Goal: Task Accomplishment & Management: Manage account settings

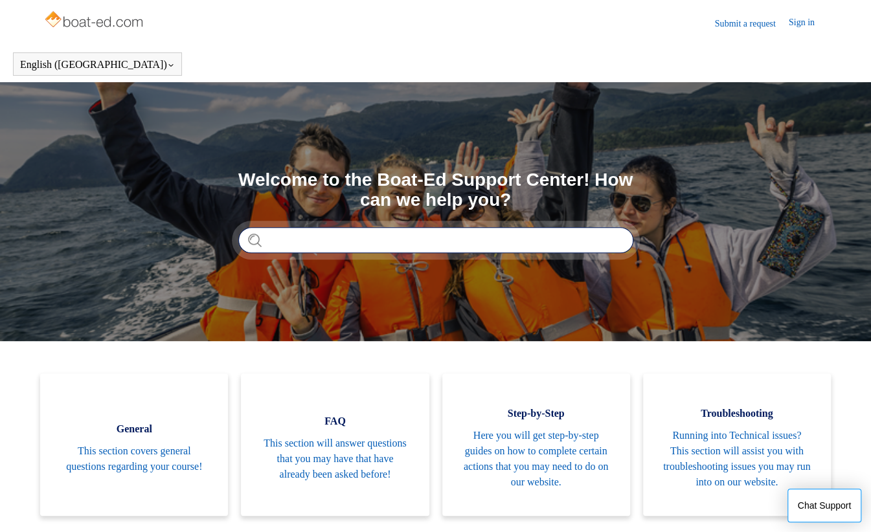
click at [341, 240] on input "Search" at bounding box center [435, 240] width 395 height 26
type input "**********"
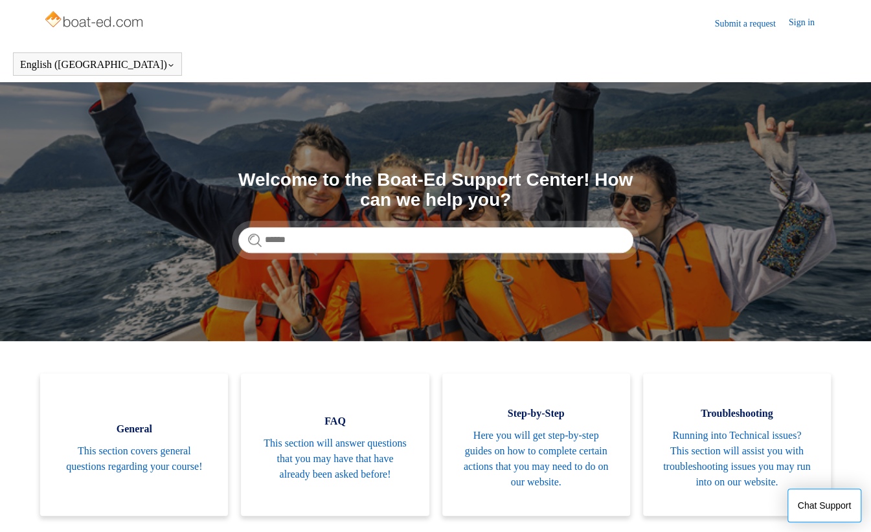
click at [749, 22] on link "Submit a request" at bounding box center [752, 24] width 74 height 14
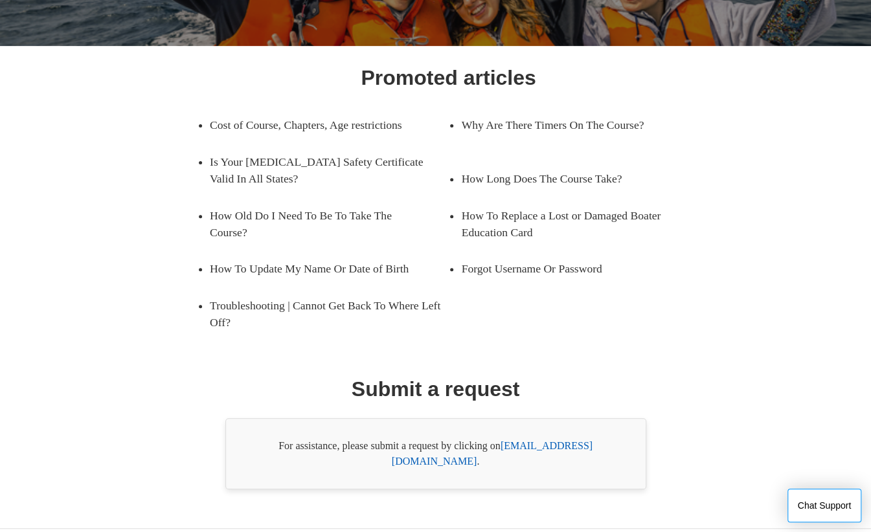
scroll to position [164, 0]
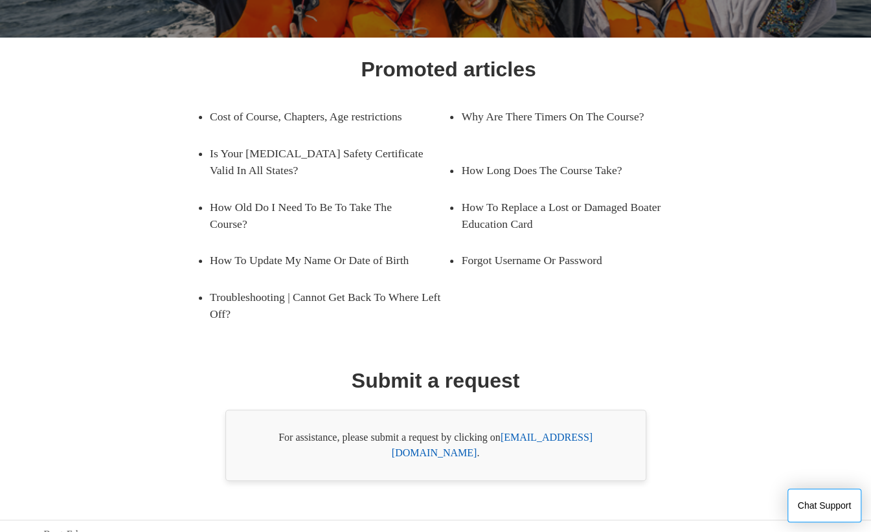
click at [578, 432] on link "support@boat-ed.com" at bounding box center [492, 445] width 201 height 27
click at [585, 435] on link "support@boat-ed.com" at bounding box center [492, 445] width 201 height 27
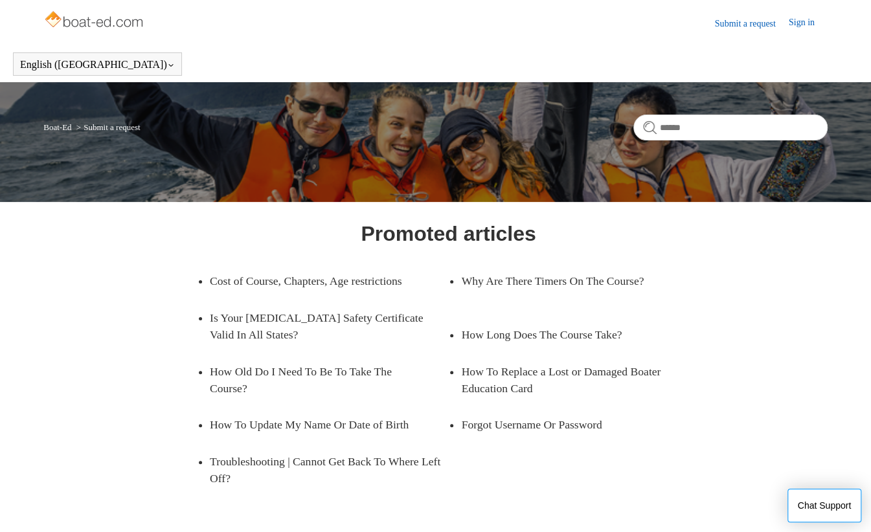
click at [797, 20] on link "Sign in" at bounding box center [808, 24] width 39 height 16
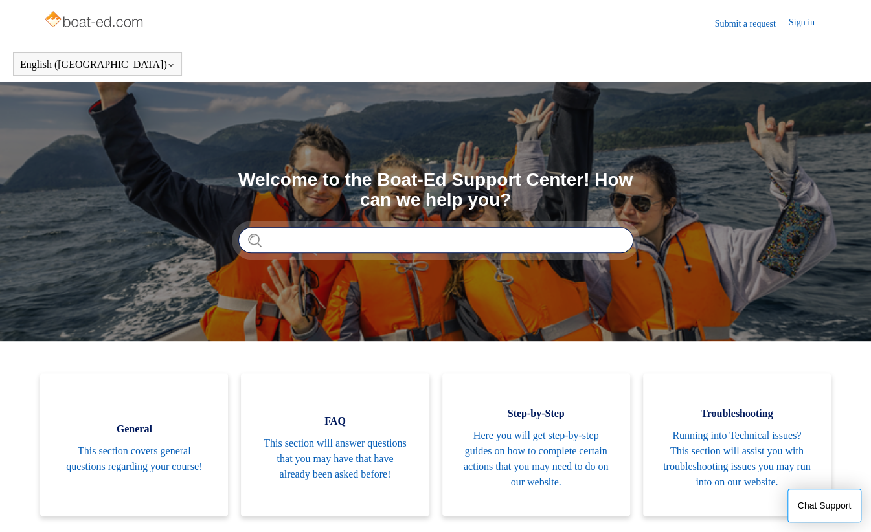
click at [373, 237] on input "Search" at bounding box center [435, 240] width 395 height 26
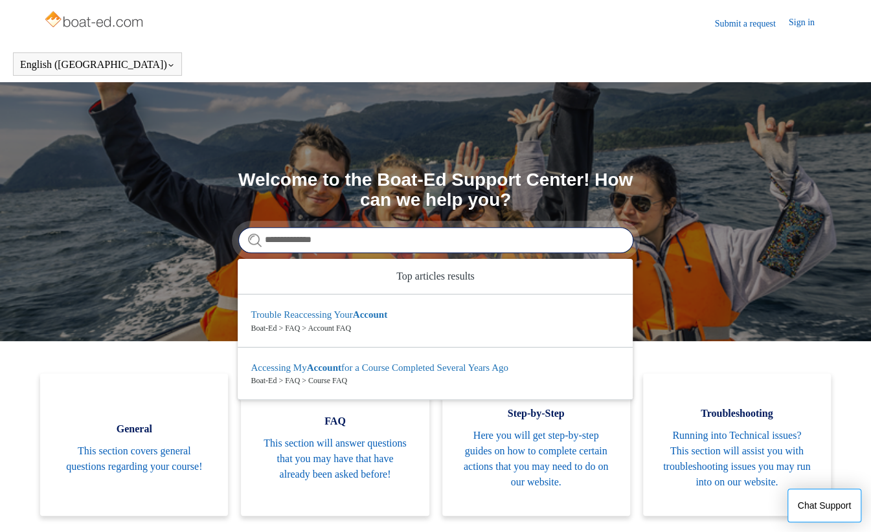
type input "**********"
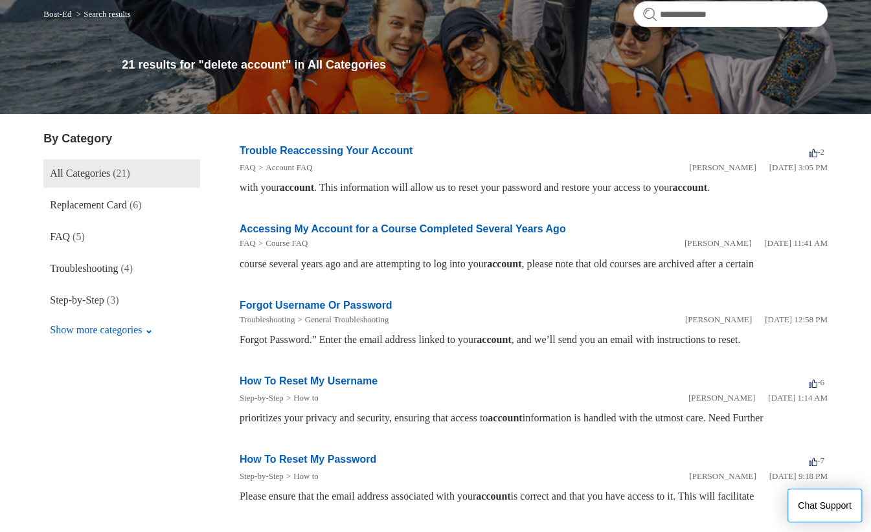
scroll to position [121, 0]
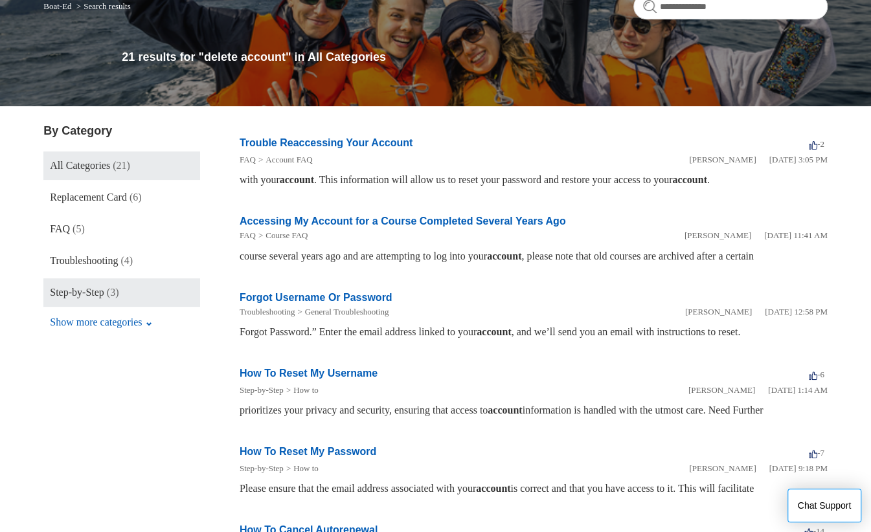
click at [104, 289] on span "Step-by-Step" at bounding box center [77, 292] width 54 height 11
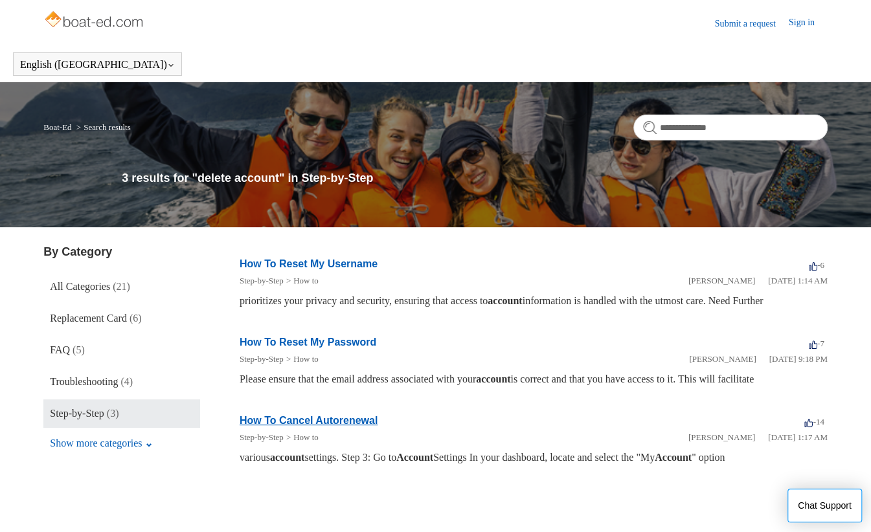
scroll to position [45, 0]
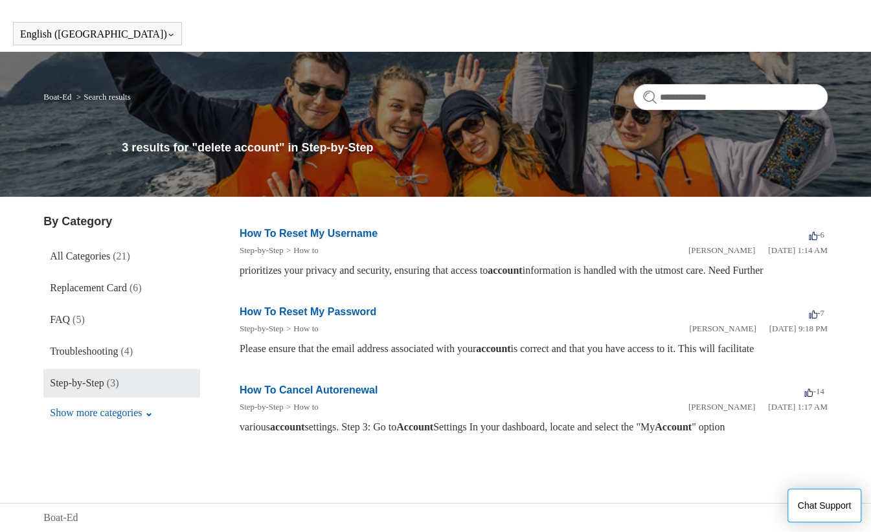
click at [294, 393] on link "How To Cancel Autorenewal" at bounding box center [309, 390] width 138 height 11
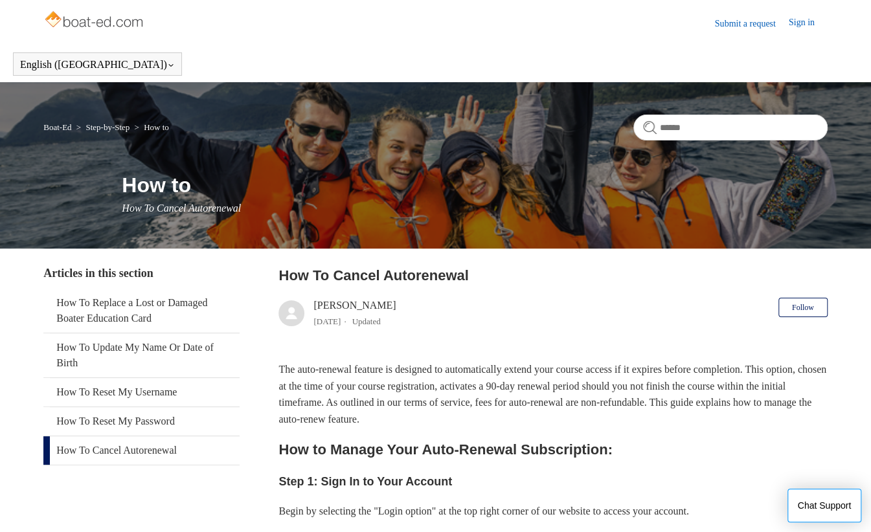
click at [790, 29] on link "Sign in" at bounding box center [808, 24] width 39 height 16
